Goal: Check status

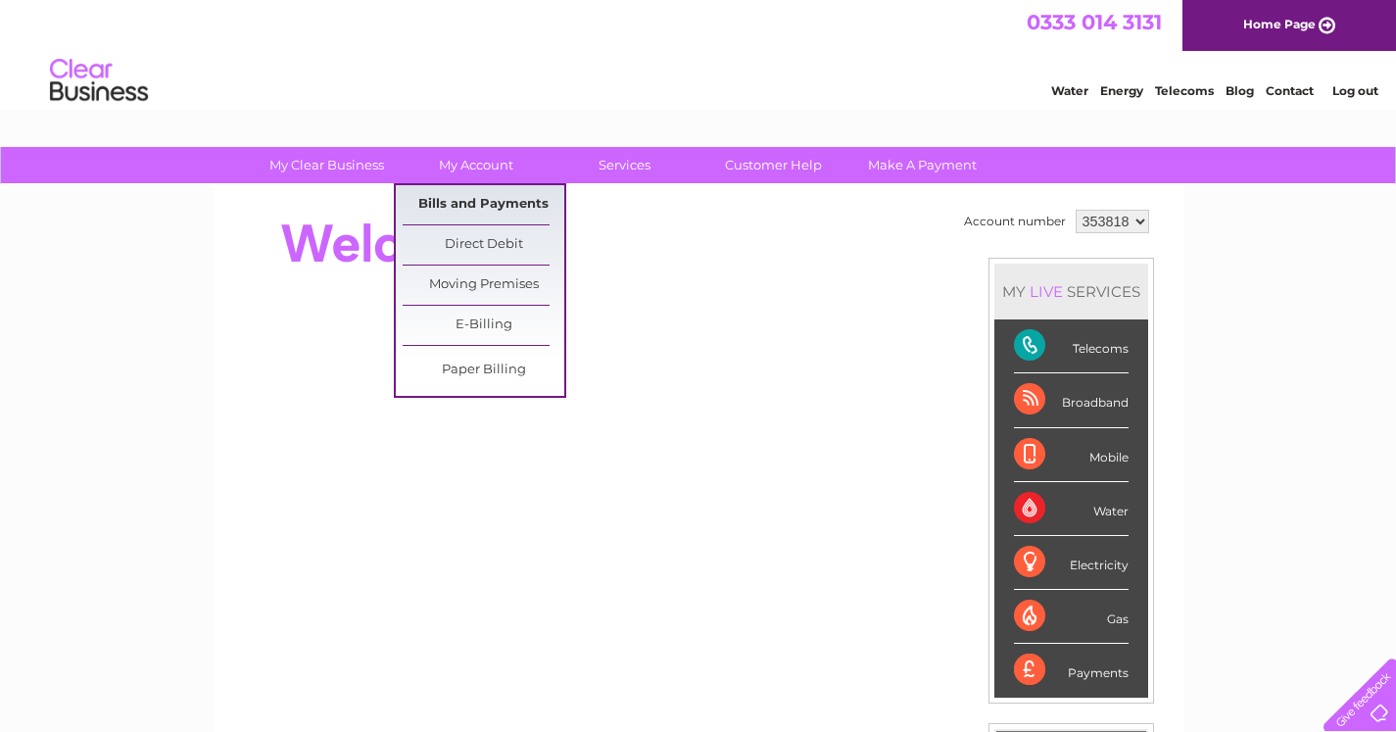
click at [465, 194] on link "Bills and Payments" at bounding box center [484, 204] width 162 height 39
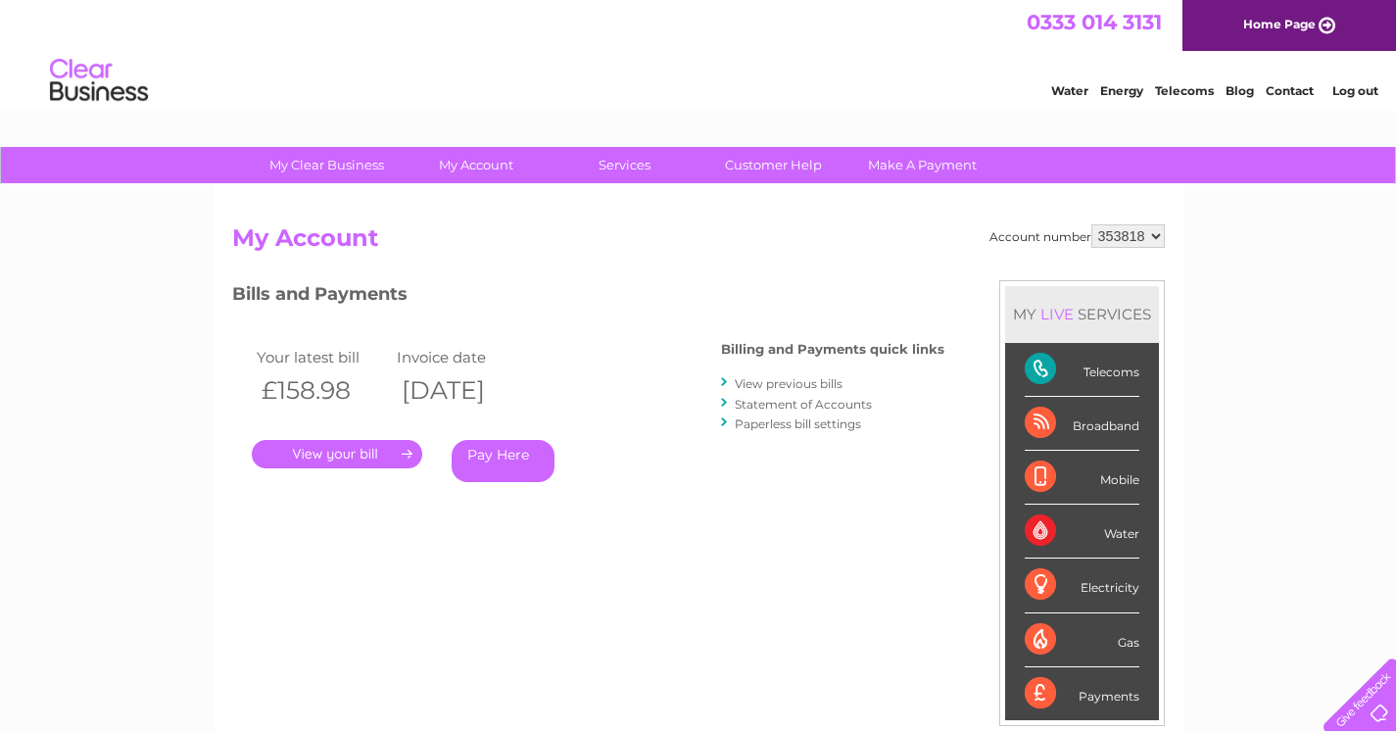
click at [345, 457] on link "." at bounding box center [337, 454] width 170 height 28
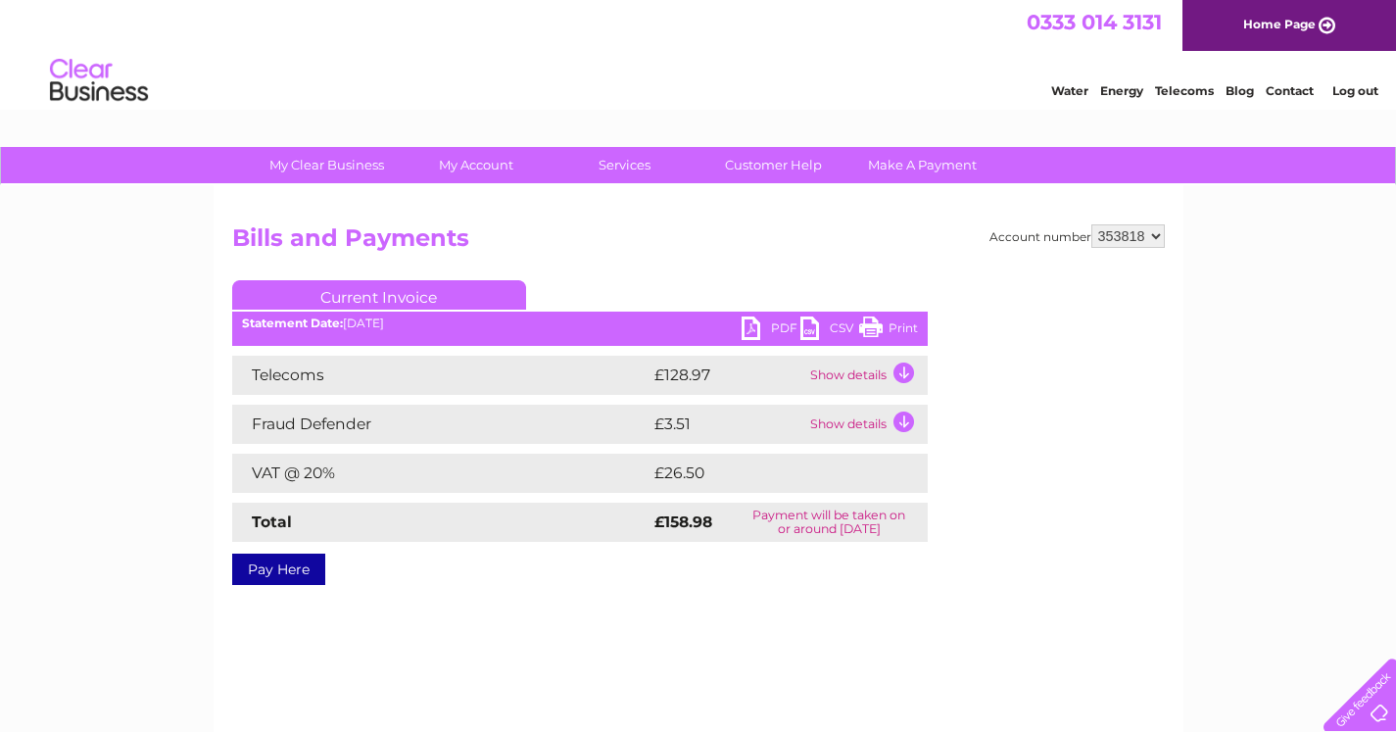
click at [872, 327] on link "Print" at bounding box center [888, 330] width 59 height 28
